Goal: Navigation & Orientation: Understand site structure

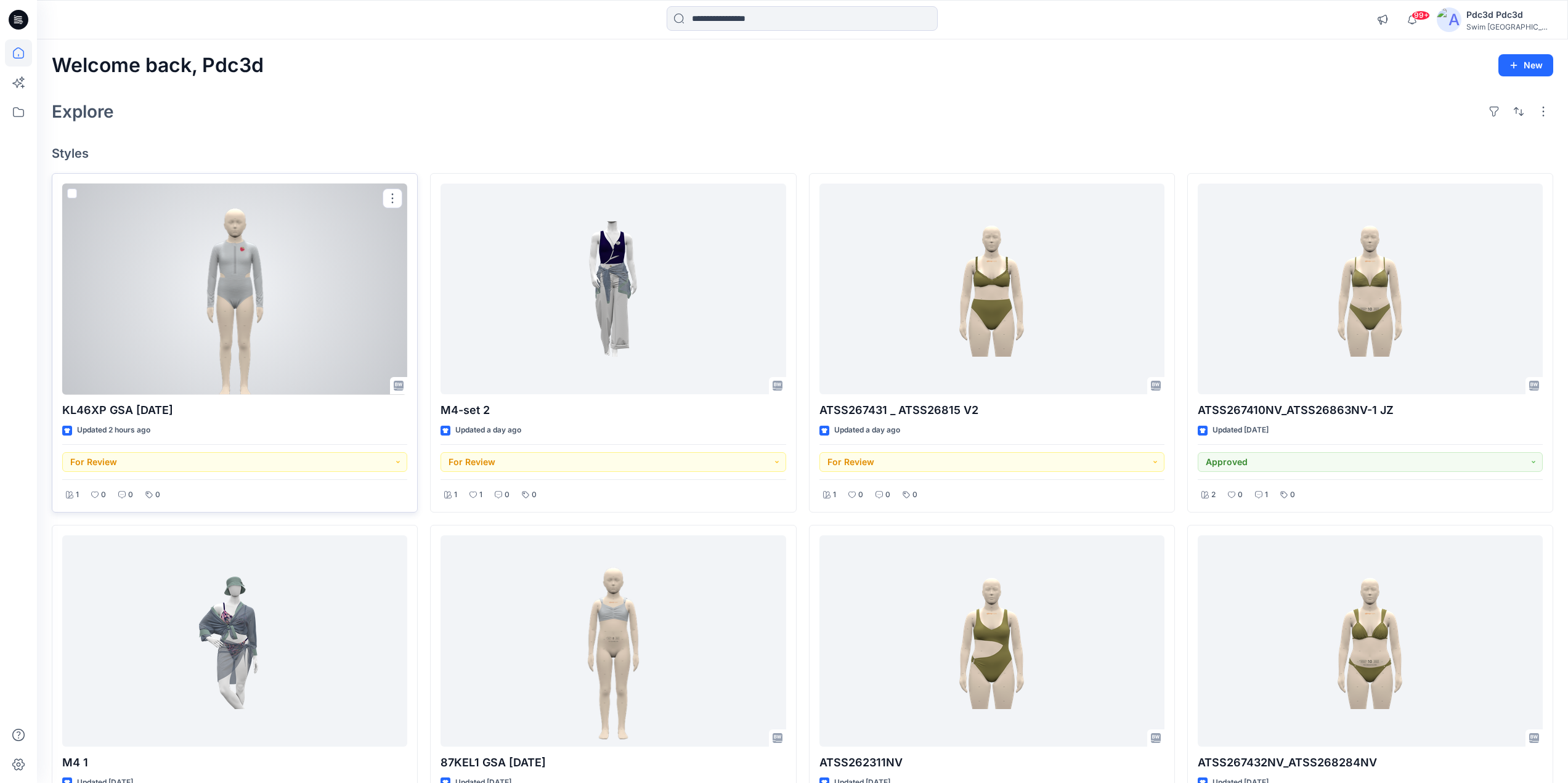
click at [265, 245] on div at bounding box center [235, 289] width 345 height 211
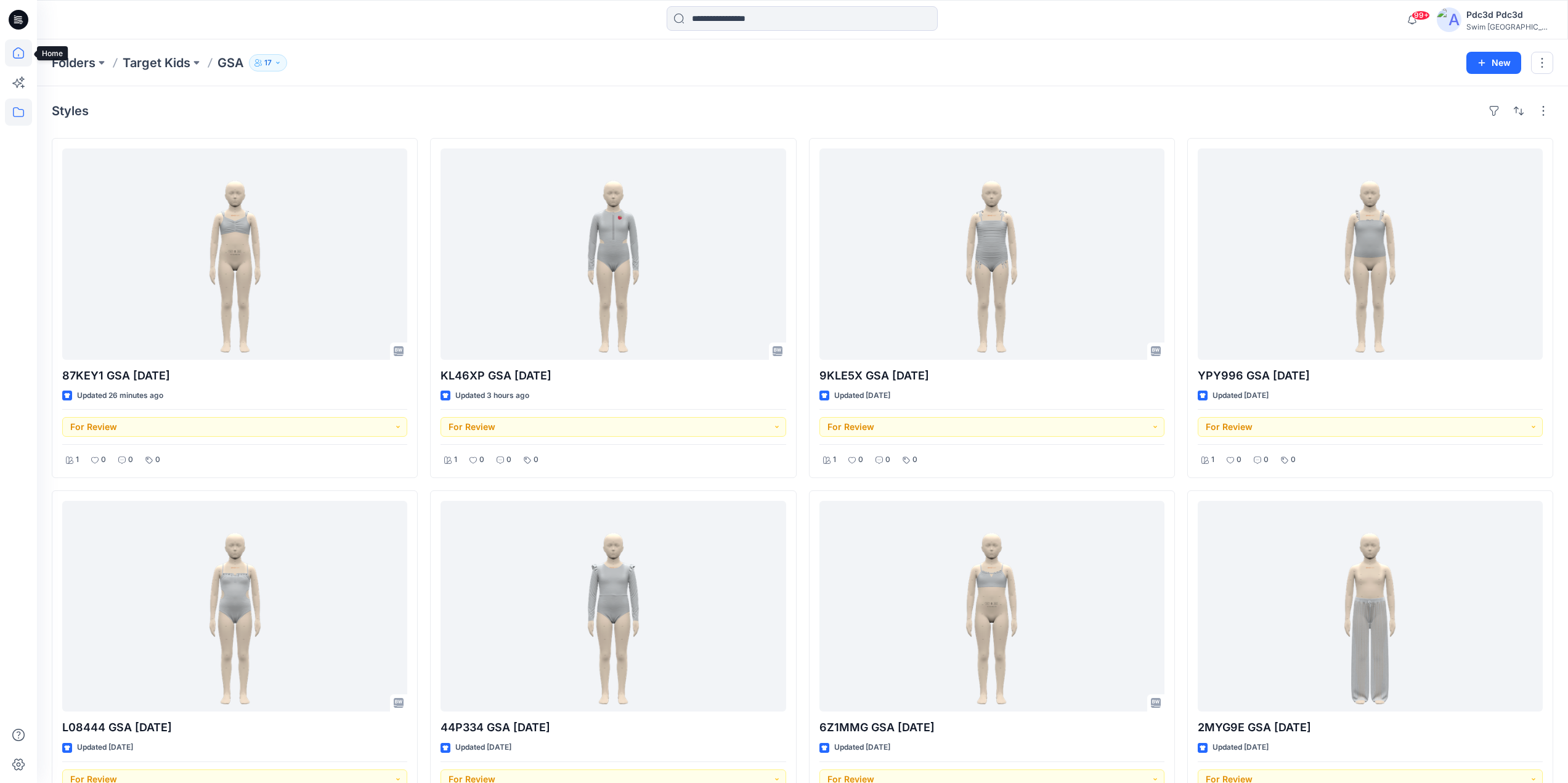
click at [10, 56] on icon at bounding box center [18, 52] width 27 height 27
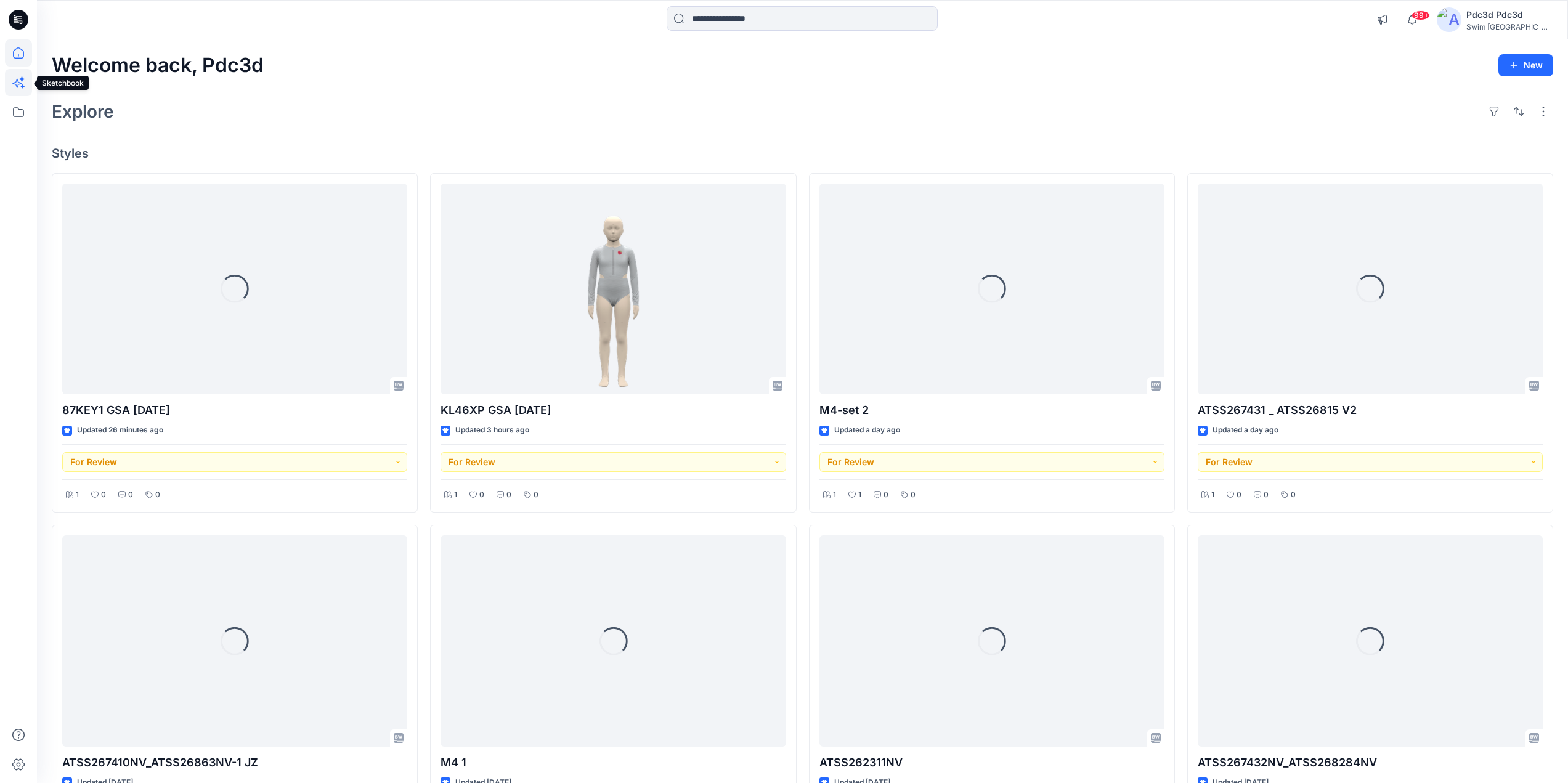
click at [21, 78] on icon at bounding box center [22, 79] width 5 height 5
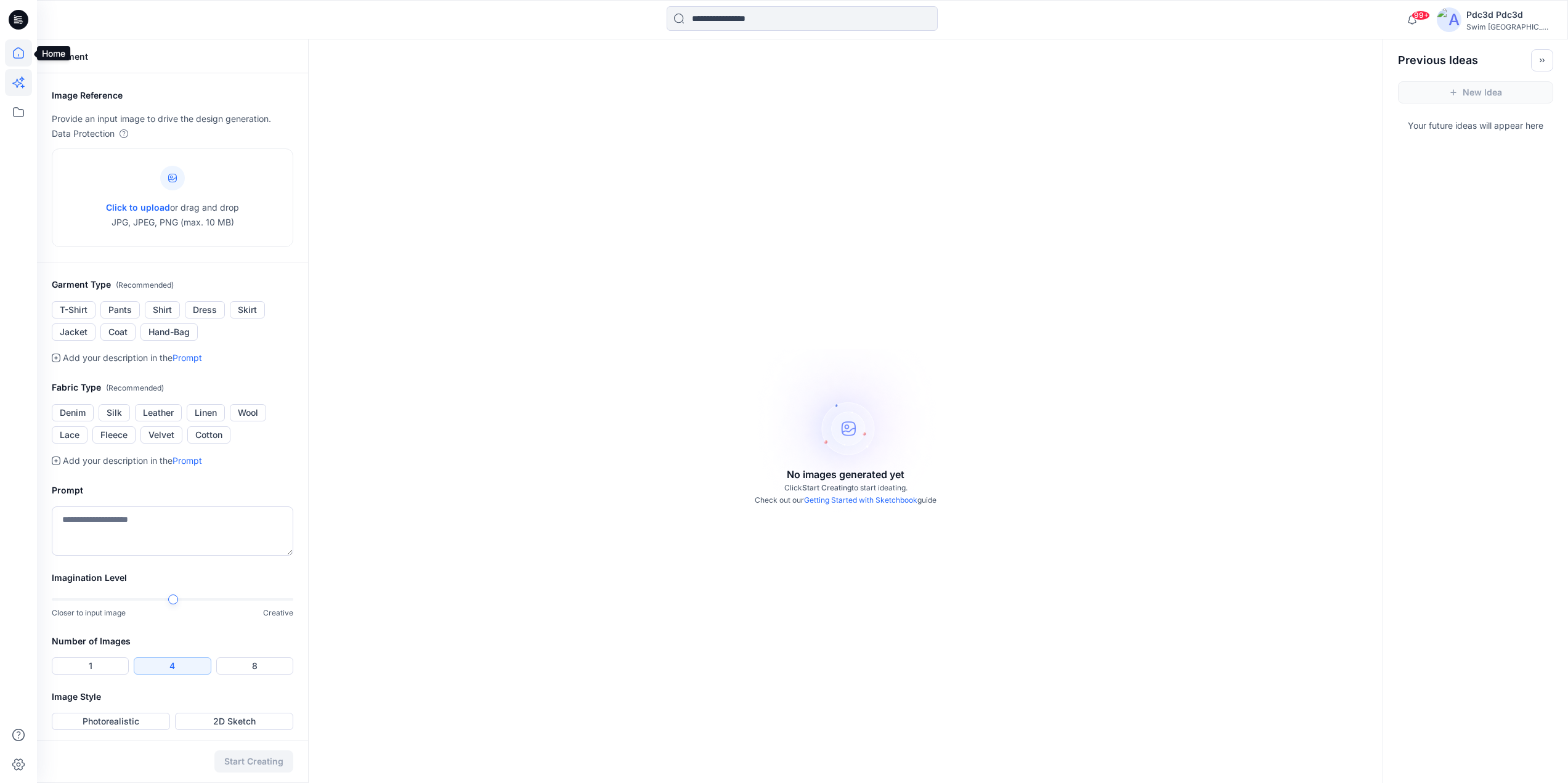
click at [23, 56] on icon at bounding box center [19, 53] width 11 height 11
